Goal: Transaction & Acquisition: Purchase product/service

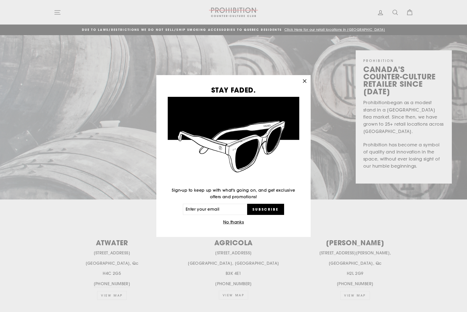
click at [237, 223] on button "No thanks" at bounding box center [233, 222] width 24 height 7
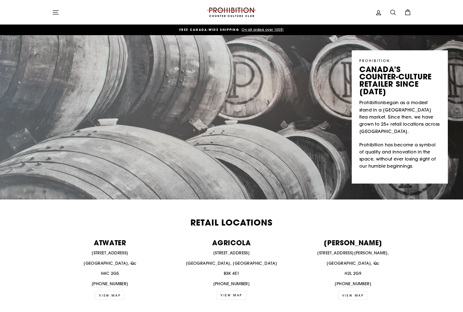
click at [56, 12] on icon "button" at bounding box center [56, 12] width 6 height 4
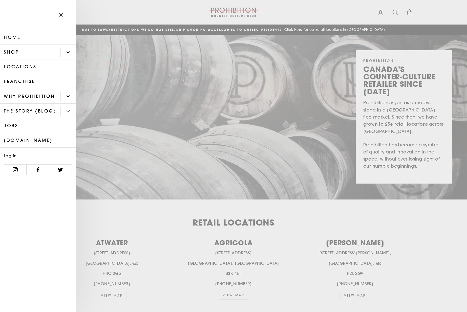
click at [65, 52] on button "Primary" at bounding box center [67, 52] width 15 height 9
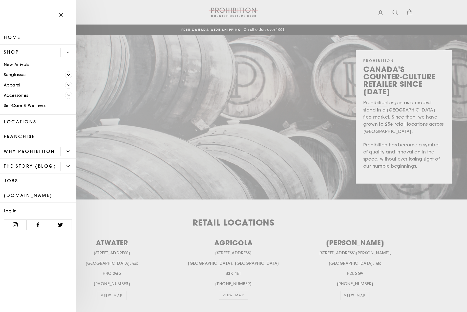
click at [71, 85] on span "Primary" at bounding box center [68, 85] width 7 height 7
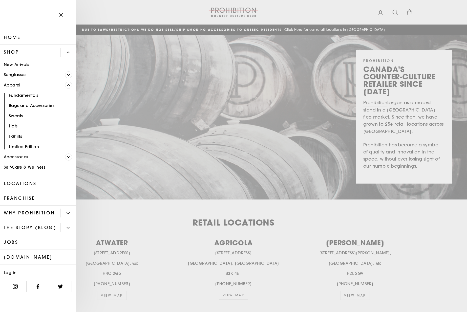
click at [71, 85] on span "Primary" at bounding box center [68, 85] width 7 height 7
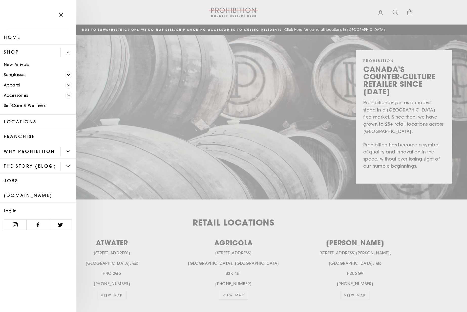
click at [71, 93] on span "Primary" at bounding box center [68, 95] width 7 height 7
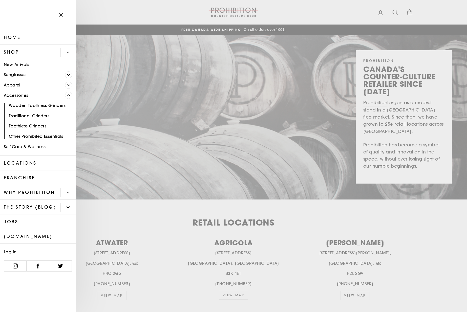
click at [62, 137] on link "Other Prohibited Essentials" at bounding box center [38, 136] width 76 height 10
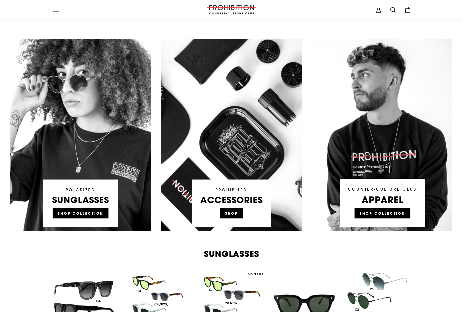
scroll to position [253, 0]
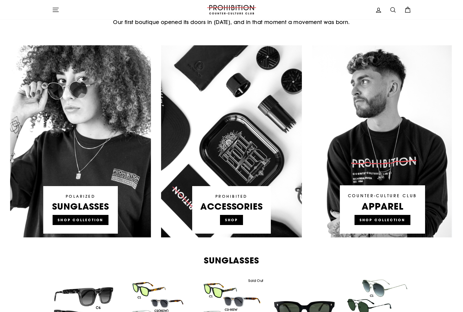
click at [222, 194] on link at bounding box center [231, 141] width 141 height 192
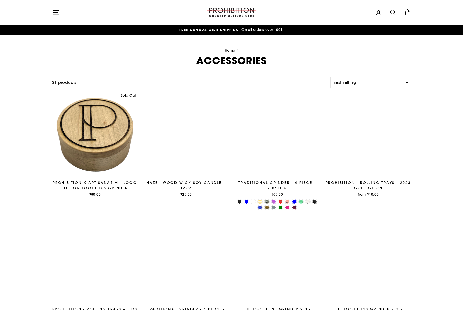
select select "best-selling"
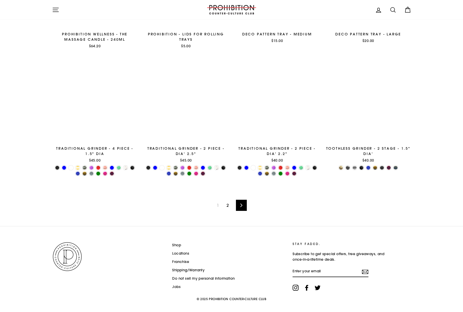
scroll to position [770, 0]
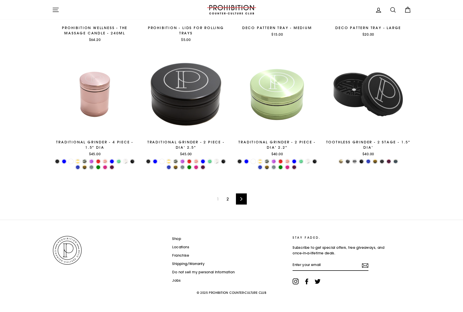
click at [229, 197] on link "2" at bounding box center [228, 199] width 8 height 8
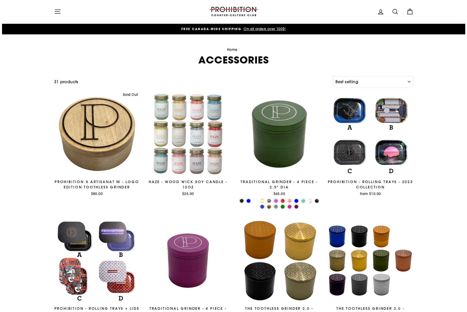
scroll to position [0, 0]
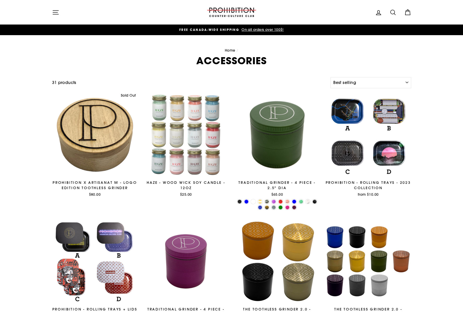
click at [54, 10] on icon "button" at bounding box center [56, 12] width 6 height 4
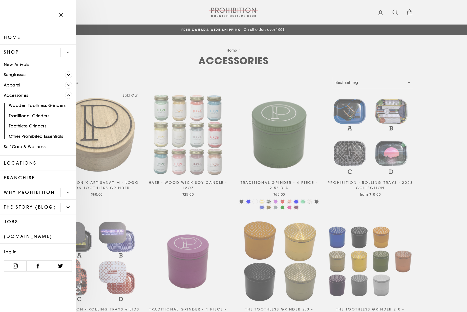
click at [24, 64] on link "New Arrivals" at bounding box center [38, 64] width 76 height 10
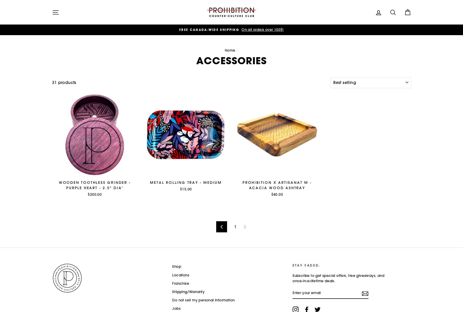
select select "best-selling"
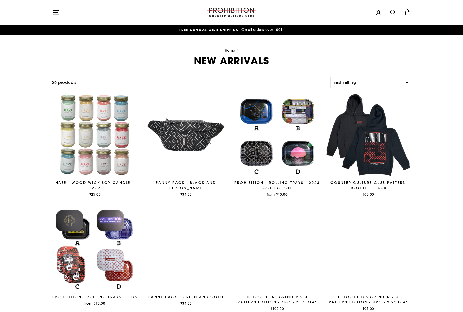
select select "best-selling"
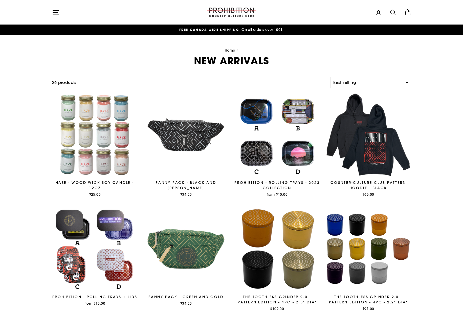
click at [54, 10] on icon "button" at bounding box center [56, 12] width 6 height 4
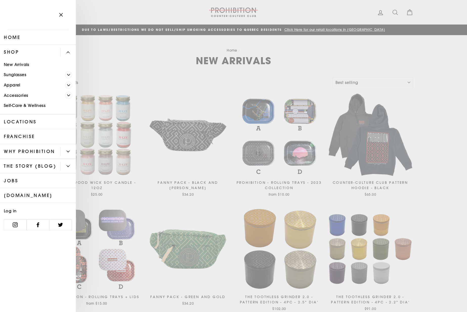
click at [71, 150] on button "Primary" at bounding box center [67, 151] width 15 height 9
